Goal: Task Accomplishment & Management: Use online tool/utility

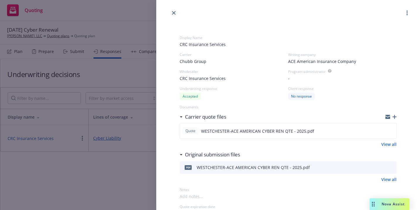
click at [173, 12] on icon "close" at bounding box center [174, 13] width 4 height 4
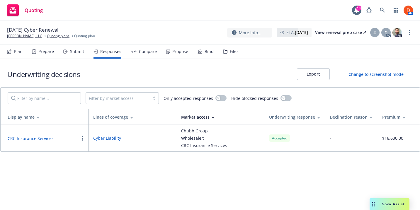
click at [230, 52] on div "Files" at bounding box center [234, 51] width 9 height 5
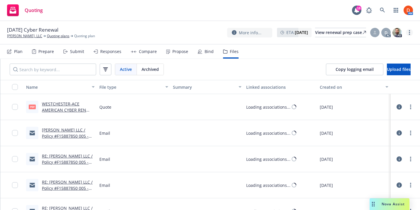
click at [410, 31] on link "more" at bounding box center [409, 32] width 7 height 7
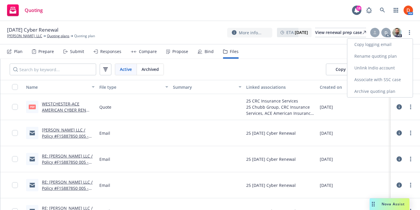
click at [400, 47] on link "Copy logging email" at bounding box center [379, 45] width 65 height 12
